Goal: Book appointment/travel/reservation

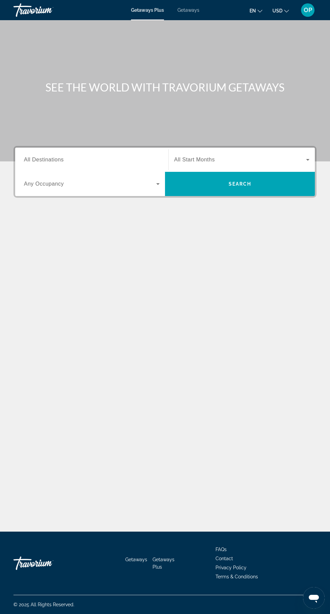
click at [132, 157] on input "Destination All Destinations" at bounding box center [92, 160] width 136 height 8
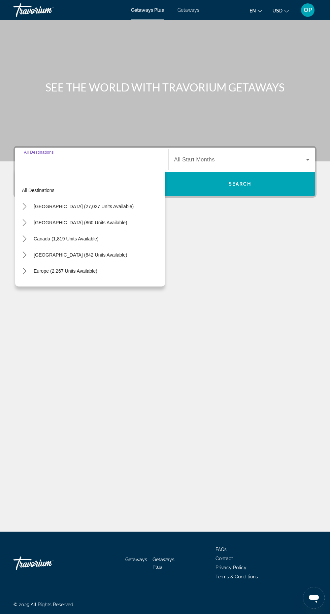
scroll to position [51, 0]
click at [72, 263] on span "Select destination: Europe (2,267 units available)" at bounding box center [65, 271] width 70 height 16
type input "**********"
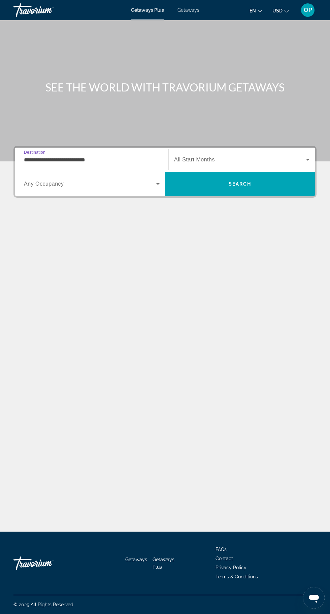
click at [307, 159] on icon "Search widget" at bounding box center [307, 160] width 3 height 2
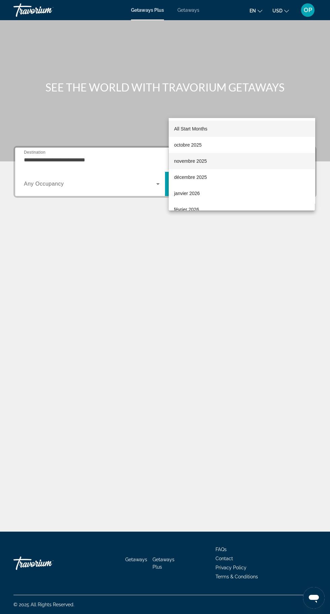
click at [189, 159] on span "novembre 2025" at bounding box center [190, 161] width 33 height 8
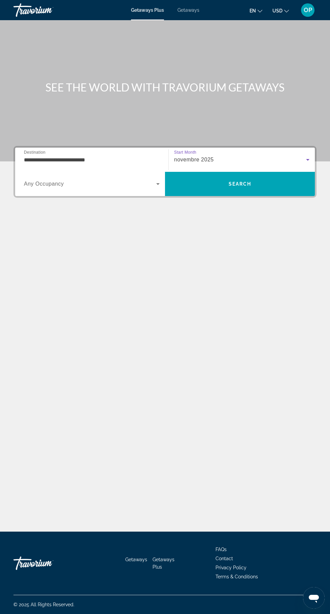
click at [160, 180] on icon "Search widget" at bounding box center [158, 184] width 8 height 8
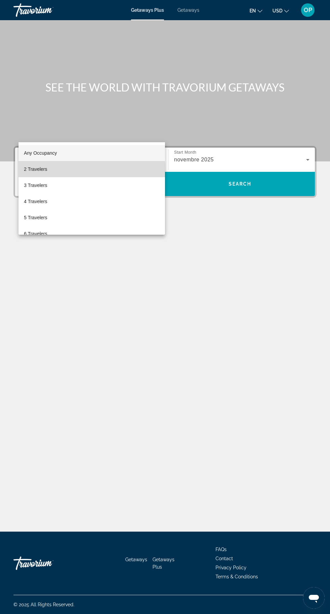
click at [45, 170] on span "2 Travelers" at bounding box center [35, 169] width 23 height 8
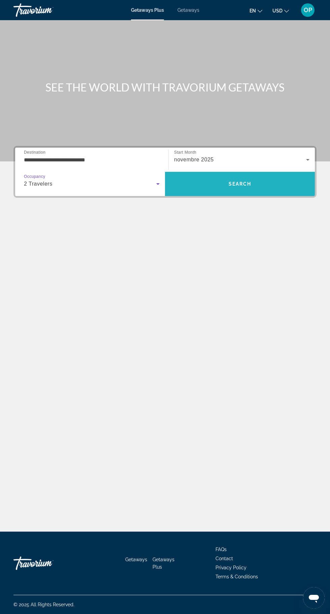
click at [256, 176] on span "Search" at bounding box center [240, 184] width 150 height 16
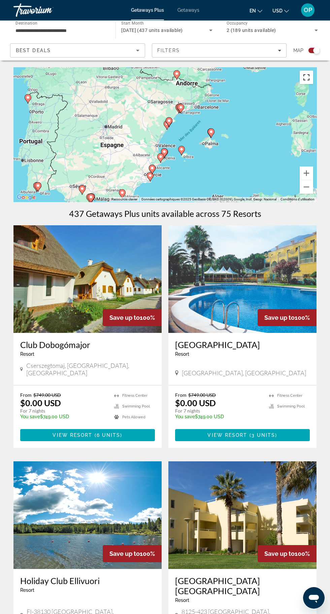
click at [303, 81] on button "Passer en plein écran" at bounding box center [305, 77] width 13 height 13
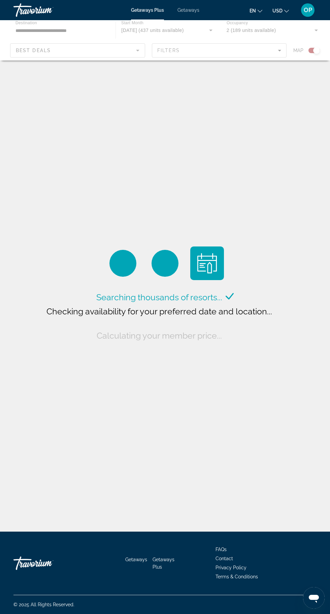
click at [180, 9] on span "Getaways" at bounding box center [188, 9] width 22 height 5
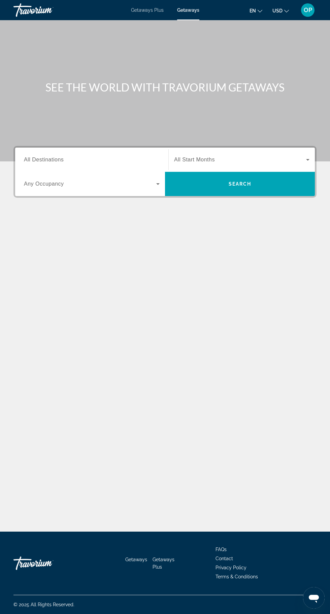
click at [154, 160] on input "Destination All Destinations" at bounding box center [92, 160] width 136 height 8
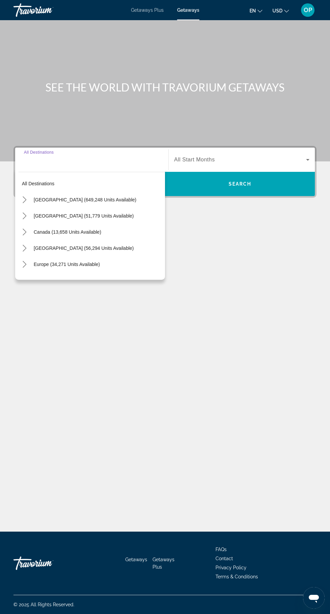
scroll to position [51, 0]
click at [77, 229] on div "SEE THE WORLD WITH TRAVORIUM GETAWAYS Destination All Destinations All destinat…" at bounding box center [165, 275] width 330 height 511
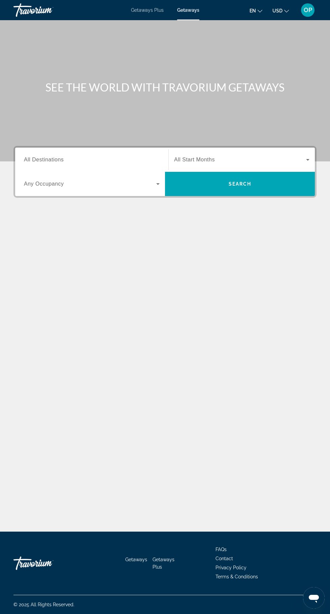
click at [132, 156] on input "Destination All Destinations" at bounding box center [92, 160] width 136 height 8
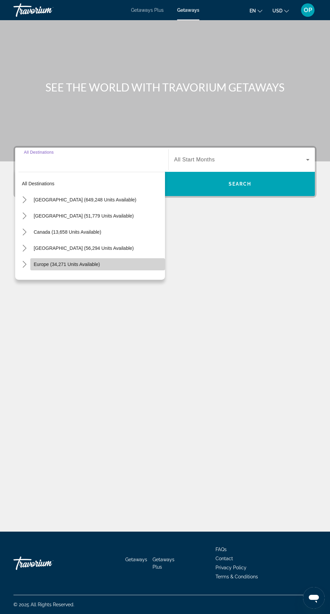
click at [48, 262] on span "Europe (34,271 units available)" at bounding box center [67, 264] width 66 height 5
type input "**********"
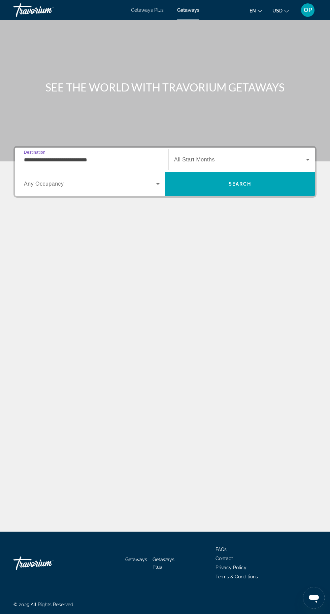
click at [299, 156] on span "Search widget" at bounding box center [240, 160] width 132 height 8
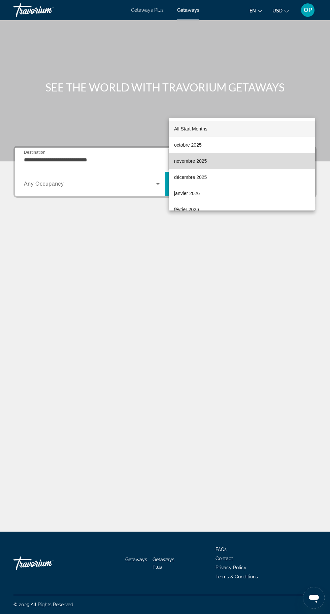
click at [196, 164] on span "novembre 2025" at bounding box center [190, 161] width 33 height 8
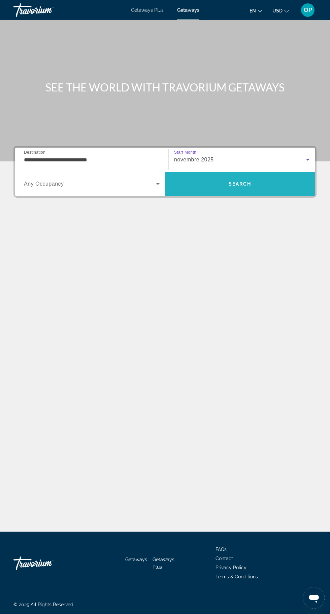
click at [252, 176] on span "Search" at bounding box center [240, 184] width 150 height 16
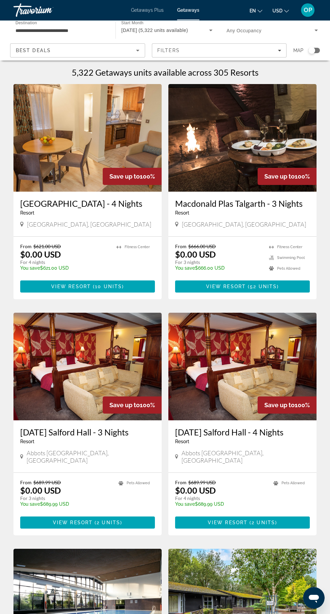
click at [312, 52] on div "Search widget" at bounding box center [311, 50] width 7 height 7
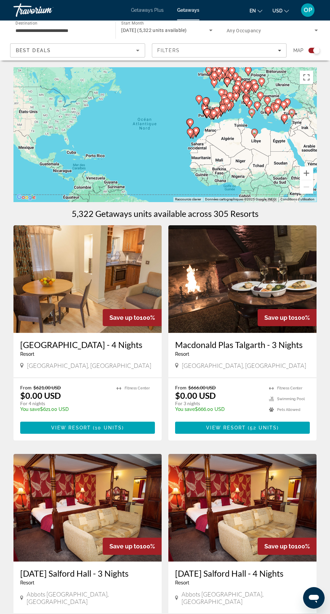
click at [153, 136] on div "Pour activer le glissement avec le clavier, appuyez sur Alt+Entrée. Une fois ce…" at bounding box center [164, 134] width 303 height 135
click at [311, 80] on button "Passer en plein écran" at bounding box center [305, 77] width 13 height 13
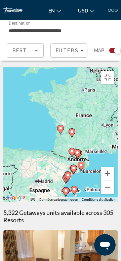
type input "**********"
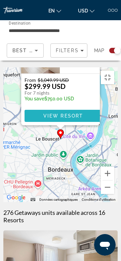
click at [72, 113] on span "View Resort" at bounding box center [63, 115] width 40 height 5
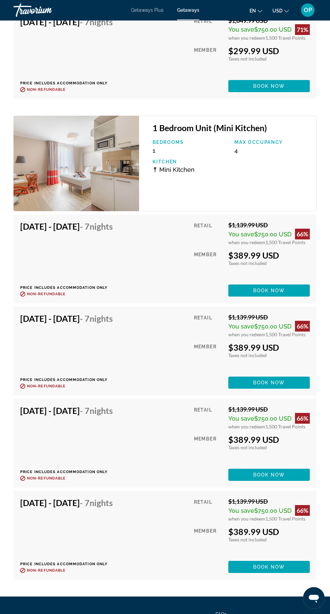
scroll to position [1701, 0]
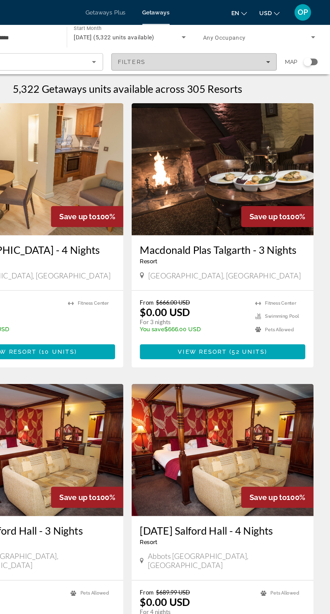
click at [279, 50] on icon "Filters" at bounding box center [278, 51] width 3 height 2
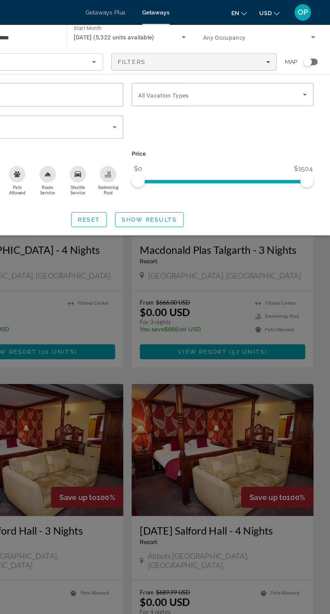
click at [318, 48] on div "Search widget" at bounding box center [313, 50] width 11 height 5
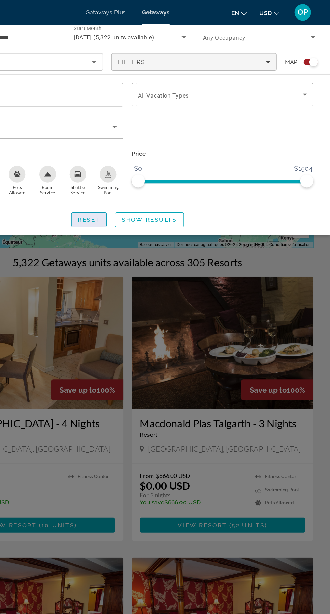
click at [143, 181] on span "Search widget" at bounding box center [133, 179] width 28 height 16
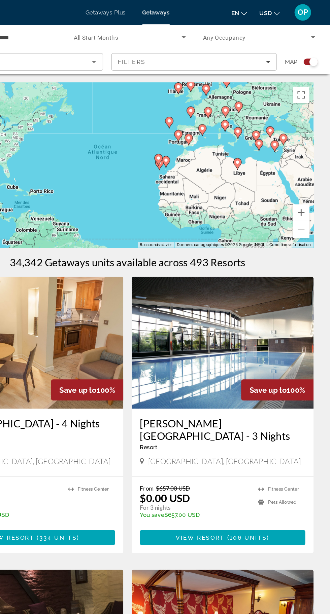
click at [210, 28] on icon "Search widget" at bounding box center [210, 30] width 8 height 8
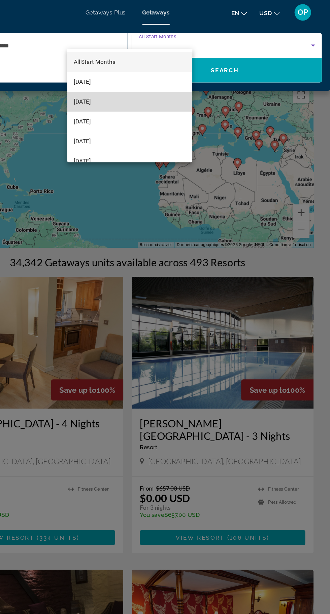
click at [155, 86] on mat-option "[DATE]" at bounding box center [167, 83] width 102 height 16
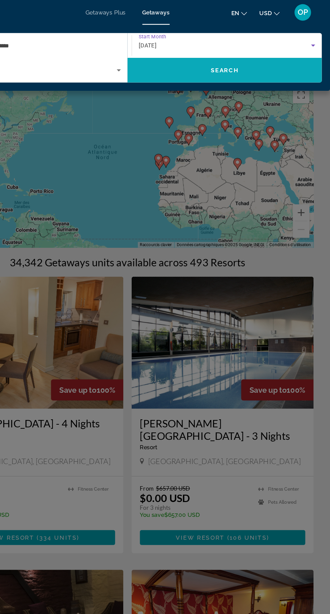
click at [251, 59] on span "Search" at bounding box center [243, 56] width 23 height 5
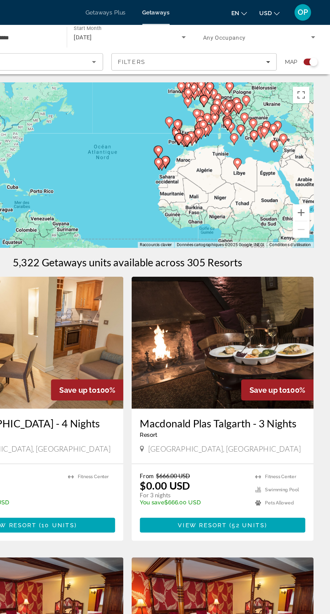
click at [308, 85] on div "Pour activer le glissement avec le clavier, appuyez sur Alt+Entrée. Une fois ce…" at bounding box center [164, 134] width 303 height 135
click at [309, 81] on button "Passer en plein écran" at bounding box center [305, 77] width 13 height 13
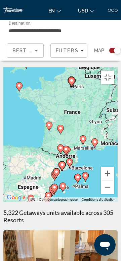
type input "**********"
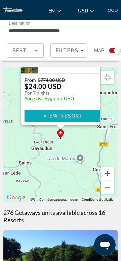
click at [86, 111] on span "Main content" at bounding box center [63, 116] width 77 height 16
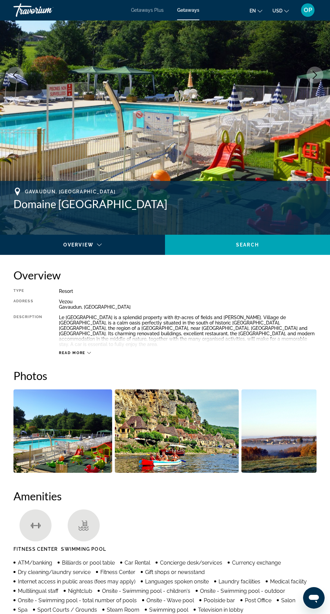
scroll to position [105, 0]
click at [88, 351] on icon "Main content" at bounding box center [89, 353] width 4 height 4
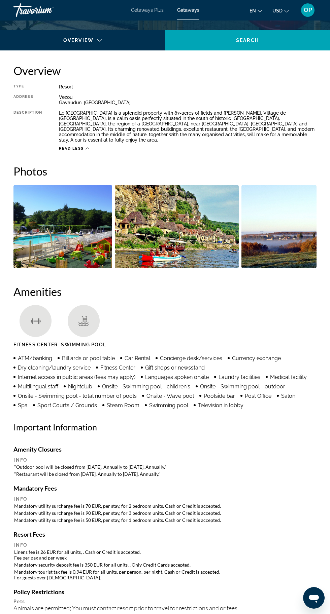
scroll to position [0, 0]
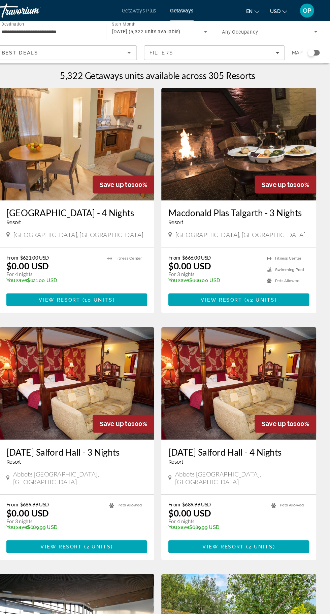
click at [315, 52] on div "Search widget" at bounding box center [313, 50] width 11 height 5
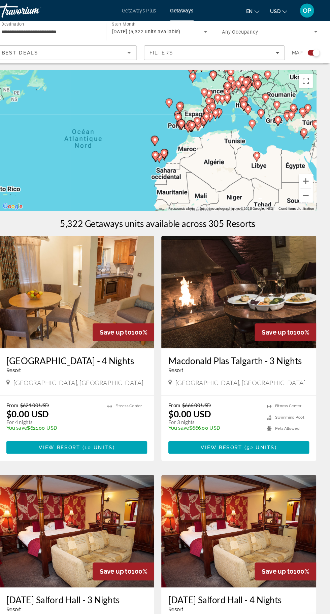
click at [227, 113] on div "Pour activer le glissement avec le clavier, appuyez sur Alt+Entrée. Une fois ce…" at bounding box center [164, 134] width 303 height 135
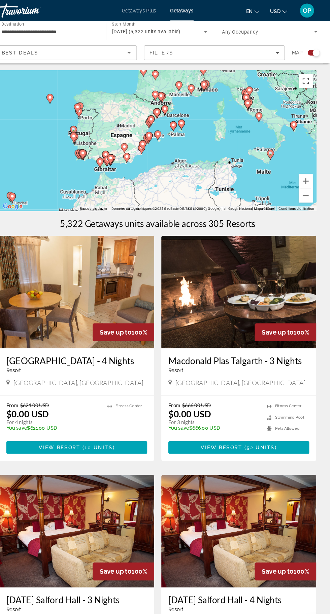
click at [308, 83] on button "Passer en plein écran" at bounding box center [305, 77] width 13 height 13
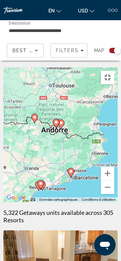
type input "**********"
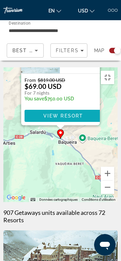
click at [77, 113] on span "View Resort" at bounding box center [63, 115] width 40 height 5
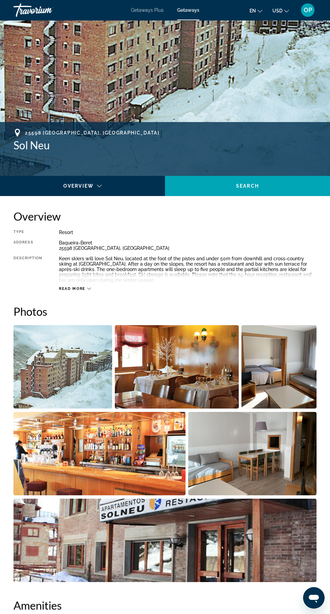
scroll to position [165, 0]
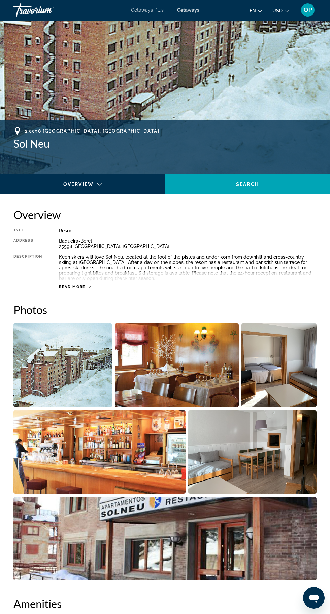
click at [88, 287] on icon "Main content" at bounding box center [89, 287] width 4 height 4
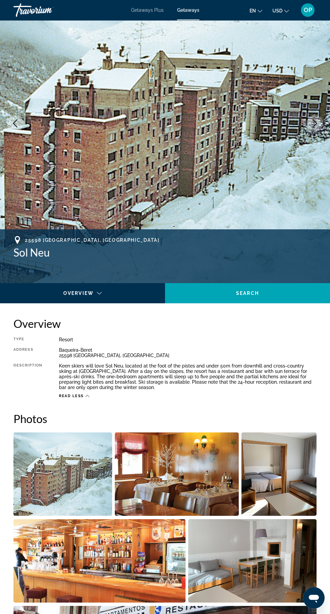
scroll to position [0, 0]
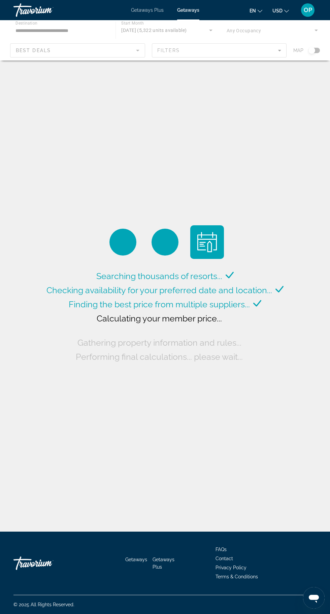
click at [314, 50] on div "Main content" at bounding box center [165, 40] width 330 height 40
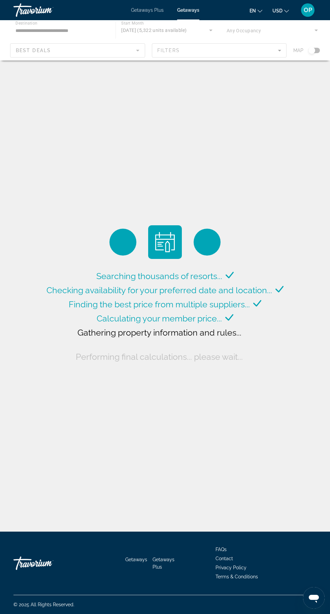
click at [316, 51] on div "Main content" at bounding box center [165, 40] width 330 height 40
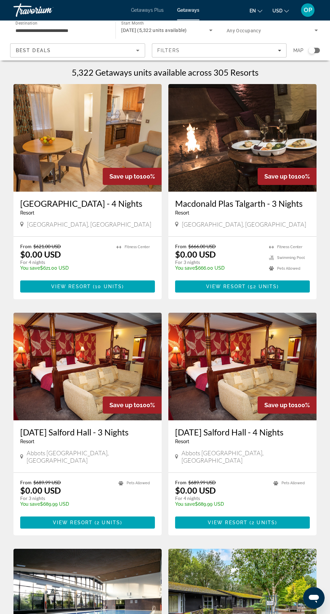
click at [311, 50] on div "Search widget" at bounding box center [311, 50] width 7 height 7
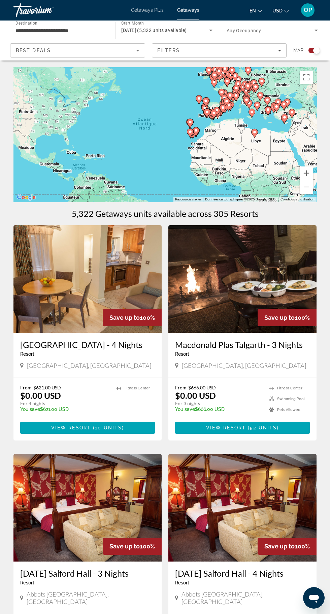
click at [209, 136] on div "Pour activer le glissement avec le clavier, appuyez sur Alt+Entrée. Une fois ce…" at bounding box center [164, 134] width 303 height 135
click at [308, 87] on div "Pour activer le glissement avec le clavier, appuyez sur Alt+Entrée. Une fois ce…" at bounding box center [164, 134] width 303 height 135
click at [295, 86] on div "Pour activer le glissement avec le clavier, appuyez sur Alt+Entrée. Une fois ce…" at bounding box center [164, 134] width 303 height 135
click at [308, 86] on div "Pour activer le glissement avec le clavier, appuyez sur Alt+Entrée. Une fois ce…" at bounding box center [164, 134] width 303 height 135
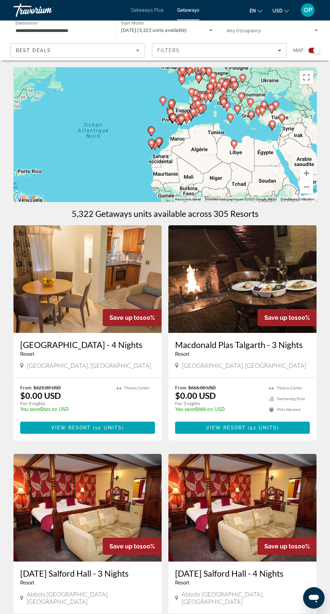
click at [287, 102] on div "Pour activer le glissement avec le clavier, appuyez sur Alt+Entrée. Une fois ce…" at bounding box center [164, 134] width 303 height 135
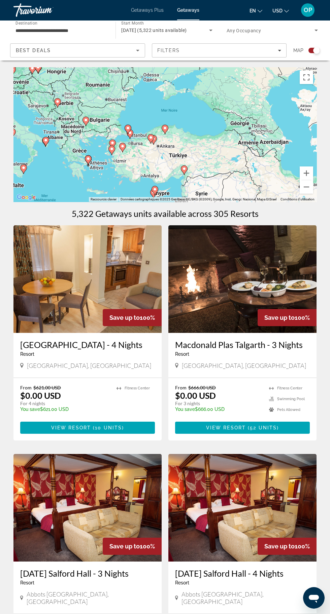
click at [306, 89] on div "Pour activer le glissement avec le clavier, appuyez sur Alt+Entrée. Une fois ce…" at bounding box center [164, 134] width 303 height 135
click at [310, 86] on div "Pour activer le glissement avec le clavier, appuyez sur Alt+Entrée. Une fois ce…" at bounding box center [164, 134] width 303 height 135
click at [307, 91] on div "Pour activer le glissement avec le clavier, appuyez sur Alt+Entrée. Une fois ce…" at bounding box center [164, 134] width 303 height 135
click at [305, 86] on div "Pour activer le glissement avec le clavier, appuyez sur Alt+Entrée. Une fois ce…" at bounding box center [164, 134] width 303 height 135
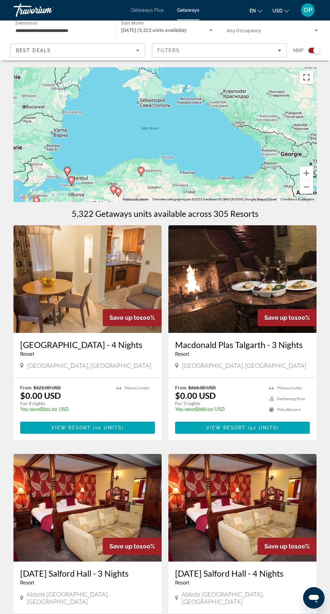
click at [307, 82] on button "Passer en plein écran" at bounding box center [305, 77] width 13 height 13
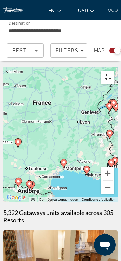
type input "**********"
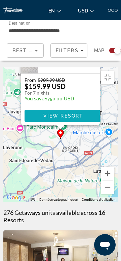
click at [78, 115] on span "Main content" at bounding box center [63, 116] width 77 height 16
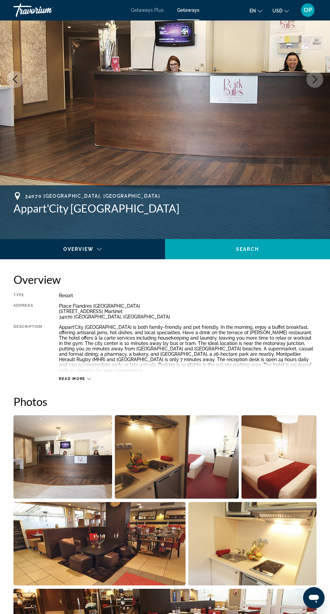
scroll to position [103, 0]
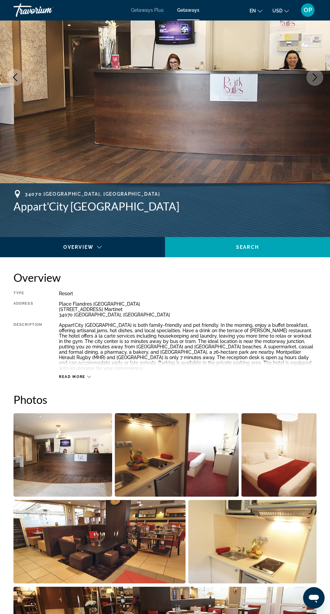
click at [88, 375] on icon "Main content" at bounding box center [89, 377] width 4 height 4
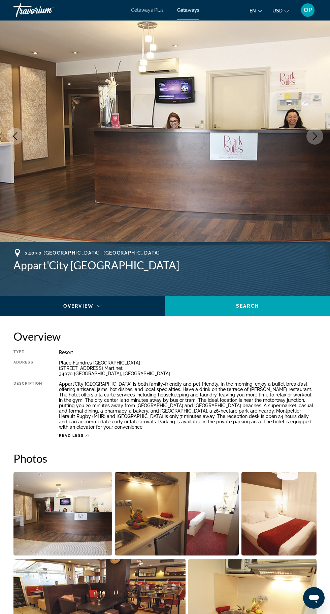
scroll to position [0, 0]
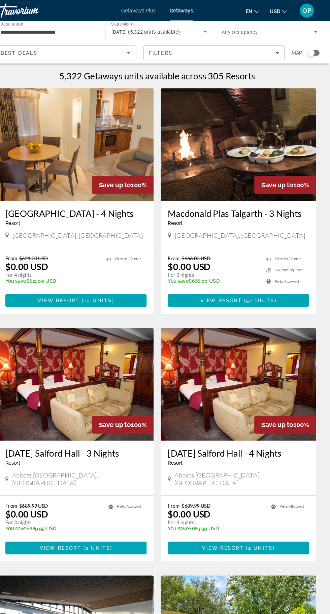
click at [308, 49] on div "Search widget" at bounding box center [311, 50] width 7 height 7
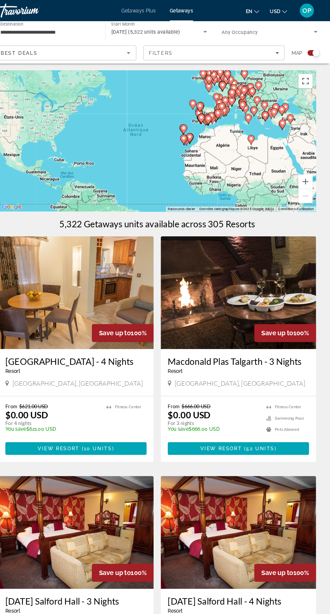
click at [307, 76] on button "Passer en plein écran" at bounding box center [305, 77] width 13 height 13
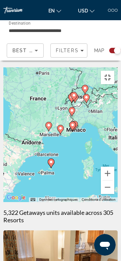
type input "**********"
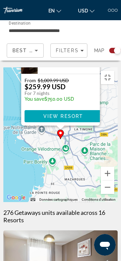
click at [95, 27] on button "Fermer" at bounding box center [94, 29] width 10 height 10
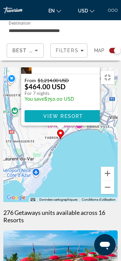
click at [78, 113] on span "View Resort" at bounding box center [63, 115] width 40 height 5
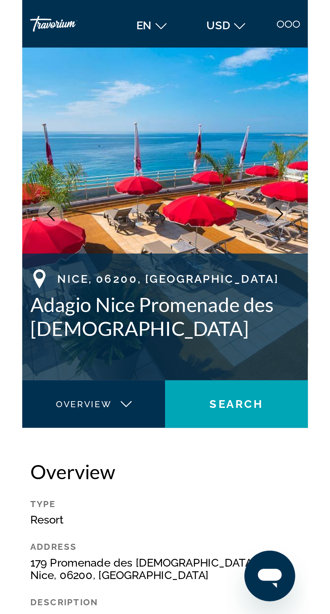
scroll to position [25, 0]
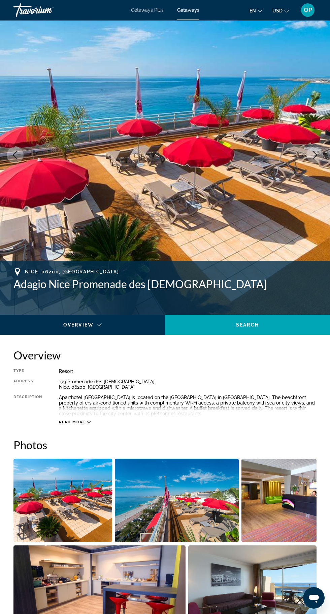
click at [81, 424] on span "Read more" at bounding box center [72, 422] width 27 height 4
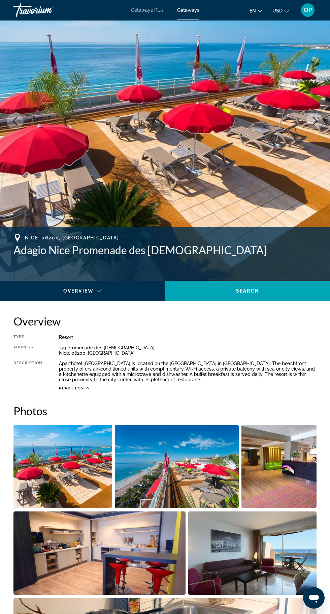
scroll to position [58, 0]
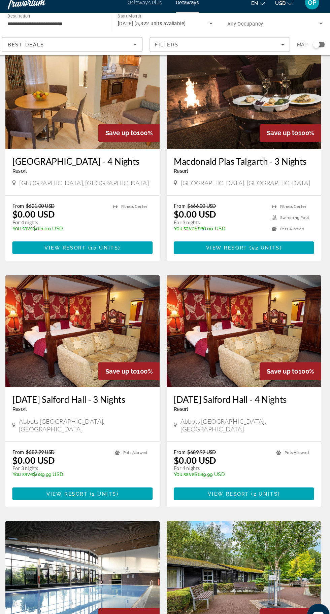
scroll to position [41, 0]
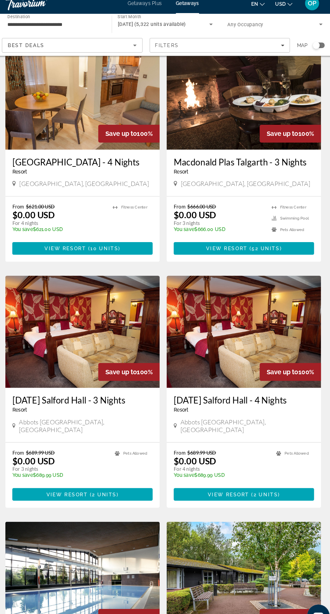
click at [314, 51] on div "Search widget" at bounding box center [311, 50] width 7 height 7
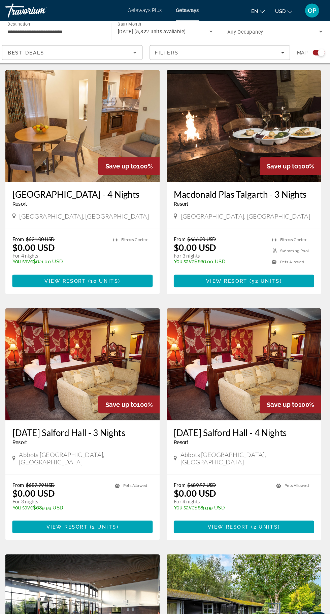
scroll to position [0, 0]
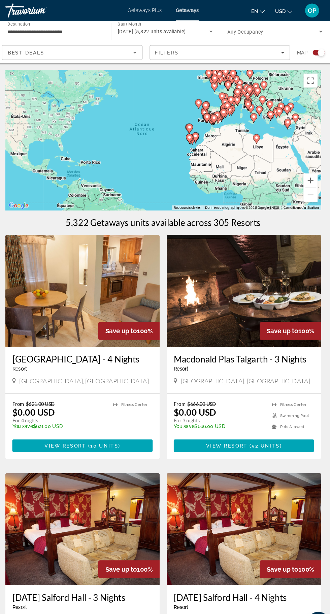
click at [310, 86] on div "Pour activer le glissement avec le clavier, appuyez sur Alt+Entrée. Une fois ce…" at bounding box center [164, 134] width 303 height 135
click at [308, 80] on button "Passer en plein écran" at bounding box center [305, 77] width 13 height 13
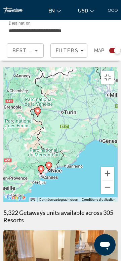
type input "**********"
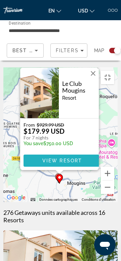
click at [77, 159] on span "View Resort" at bounding box center [62, 160] width 40 height 5
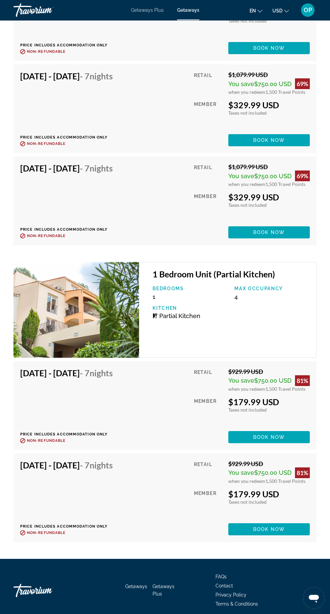
scroll to position [1794, 0]
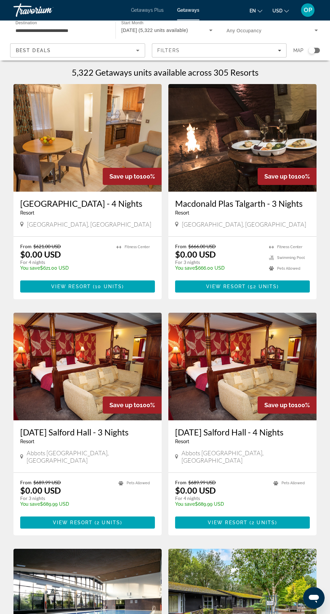
click at [311, 52] on div "Search widget" at bounding box center [311, 50] width 7 height 7
click at [315, 51] on div "Search widget" at bounding box center [313, 50] width 11 height 5
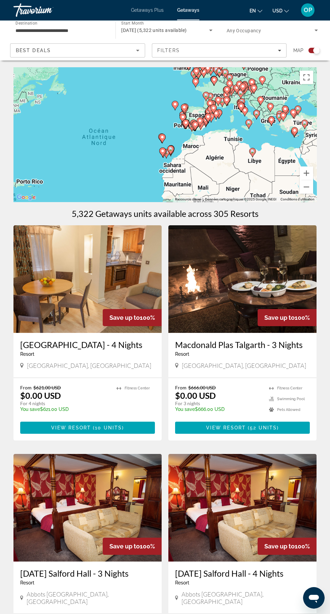
click at [233, 100] on div "Pour activer le glissement avec le clavier, appuyez sur Alt+Entrée. Une fois ce…" at bounding box center [164, 134] width 303 height 135
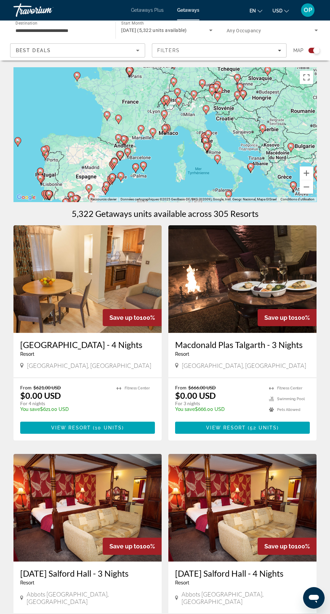
click at [303, 85] on div "Pour activer le glissement avec le clavier, appuyez sur Alt+Entrée. Une fois ce…" at bounding box center [164, 134] width 303 height 135
click at [303, 84] on button "Passer en plein écran" at bounding box center [305, 77] width 13 height 13
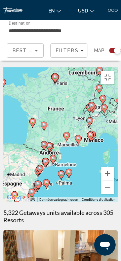
type input "**********"
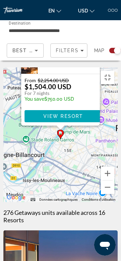
click at [93, 27] on button "Fermer" at bounding box center [94, 29] width 10 height 10
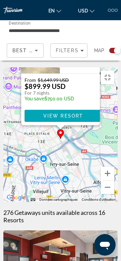
click at [93, 28] on button "Fermer" at bounding box center [94, 29] width 10 height 10
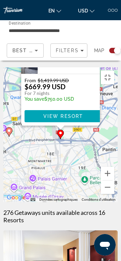
click at [94, 26] on button "Fermer" at bounding box center [94, 29] width 10 height 10
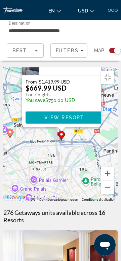
click at [99, 26] on button "Fermer" at bounding box center [95, 30] width 10 height 10
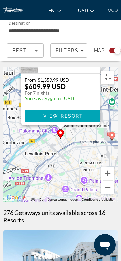
click at [93, 25] on button "Fermer" at bounding box center [94, 29] width 10 height 10
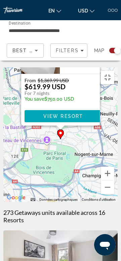
click at [92, 28] on button "Fermer" at bounding box center [94, 29] width 10 height 10
